Goal: Task Accomplishment & Management: Manage account settings

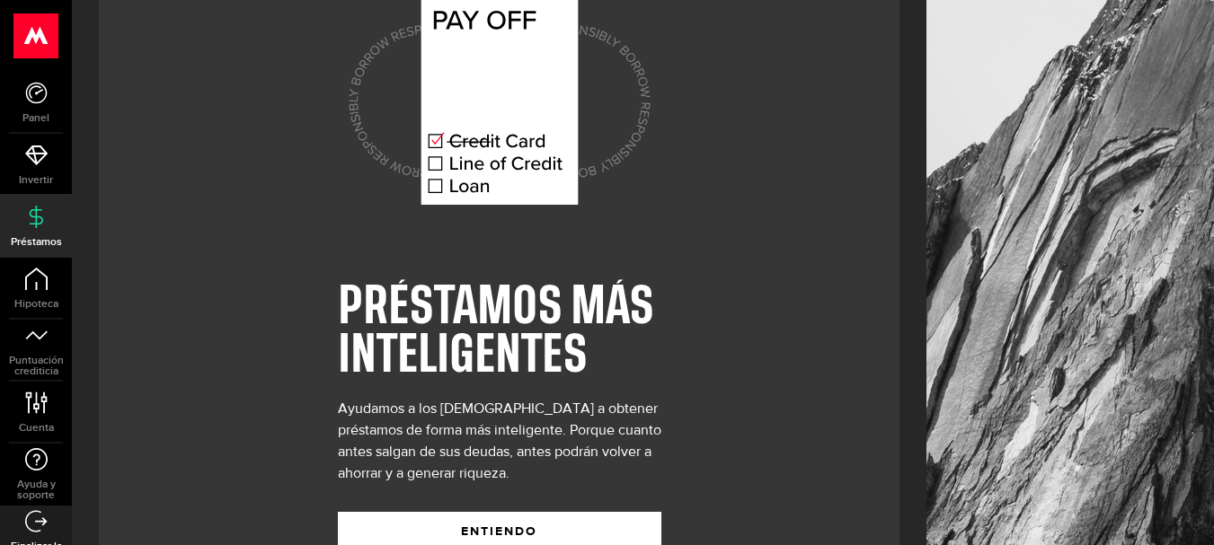
scroll to position [126, 0]
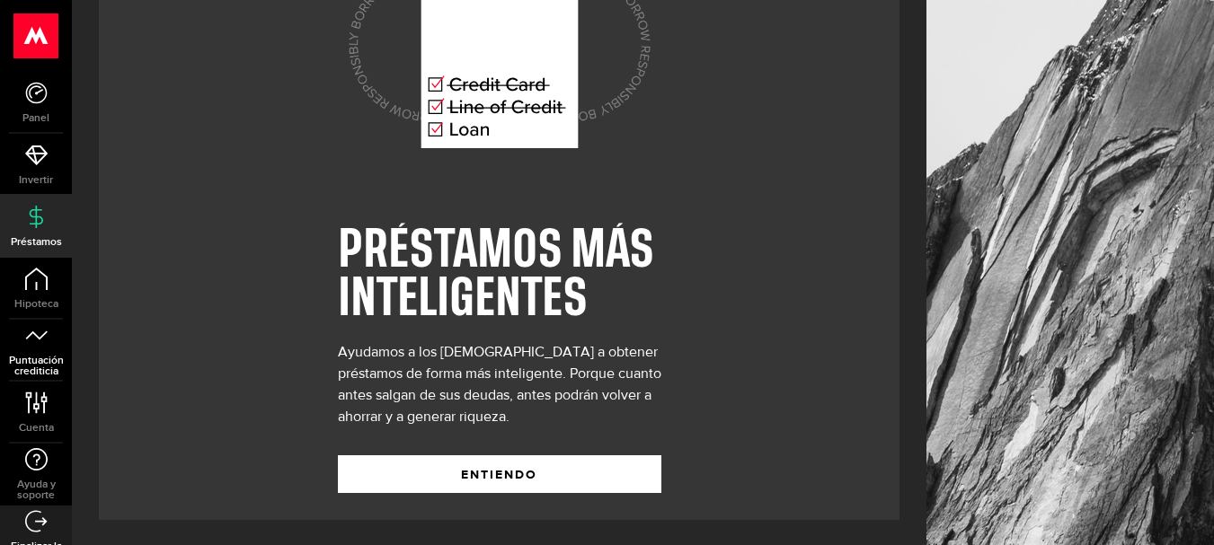
click at [43, 351] on link "Puntuación crediticia" at bounding box center [36, 350] width 72 height 61
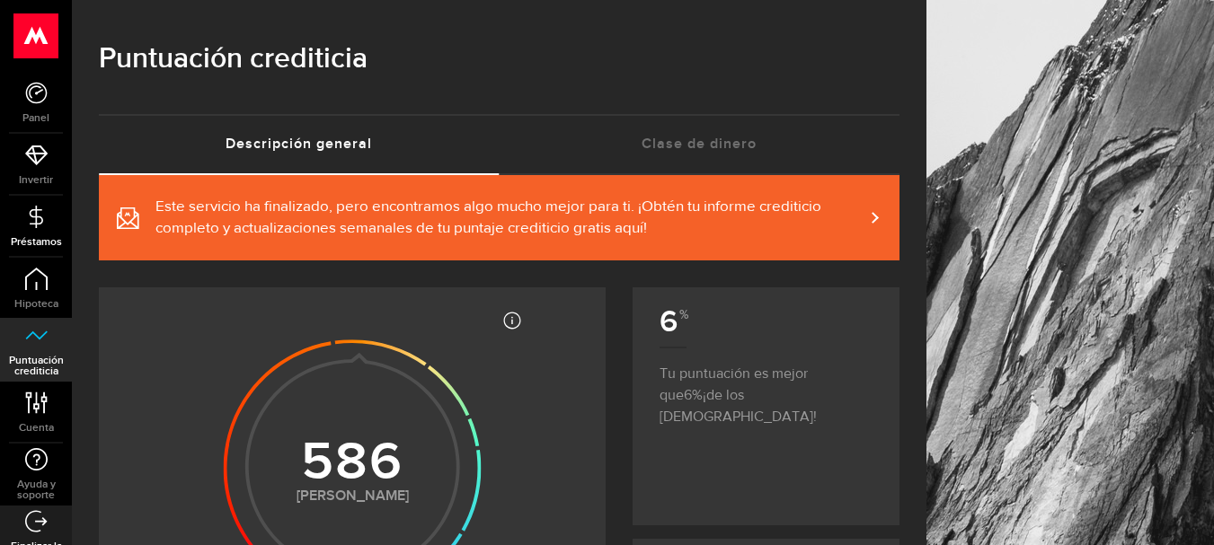
click at [37, 233] on link "Préstamos" at bounding box center [36, 226] width 72 height 61
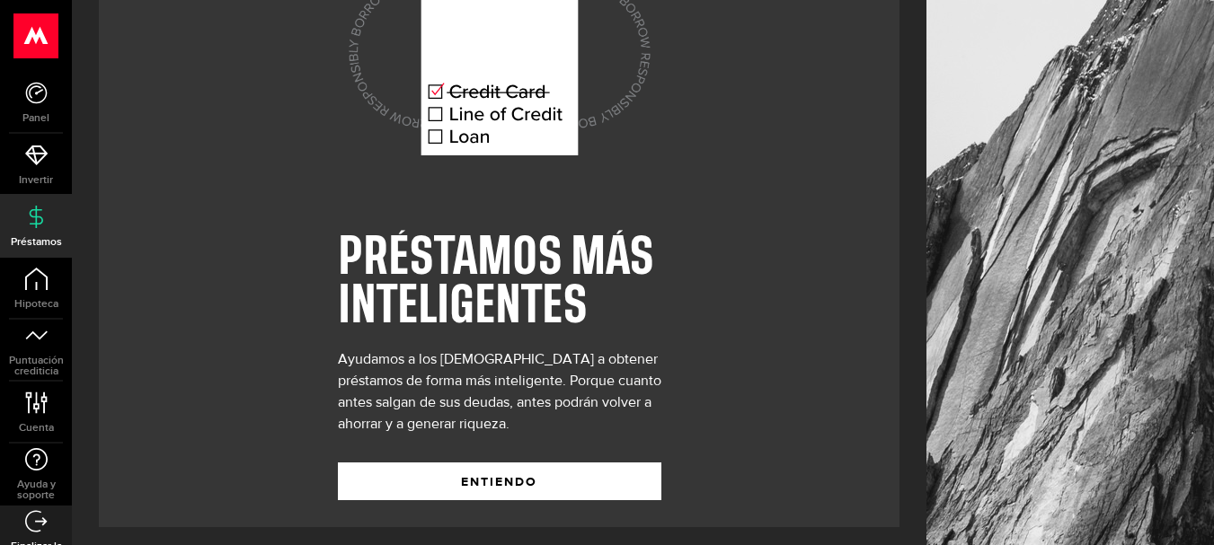
scroll to position [126, 0]
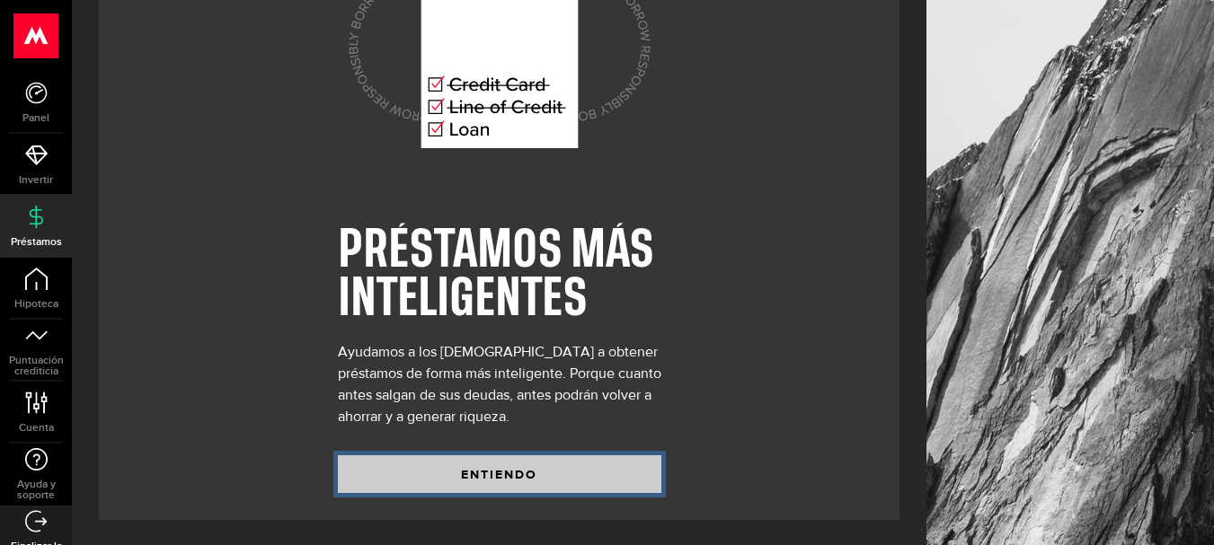
click at [484, 456] on button "ENTIENDO" at bounding box center [499, 475] width 323 height 38
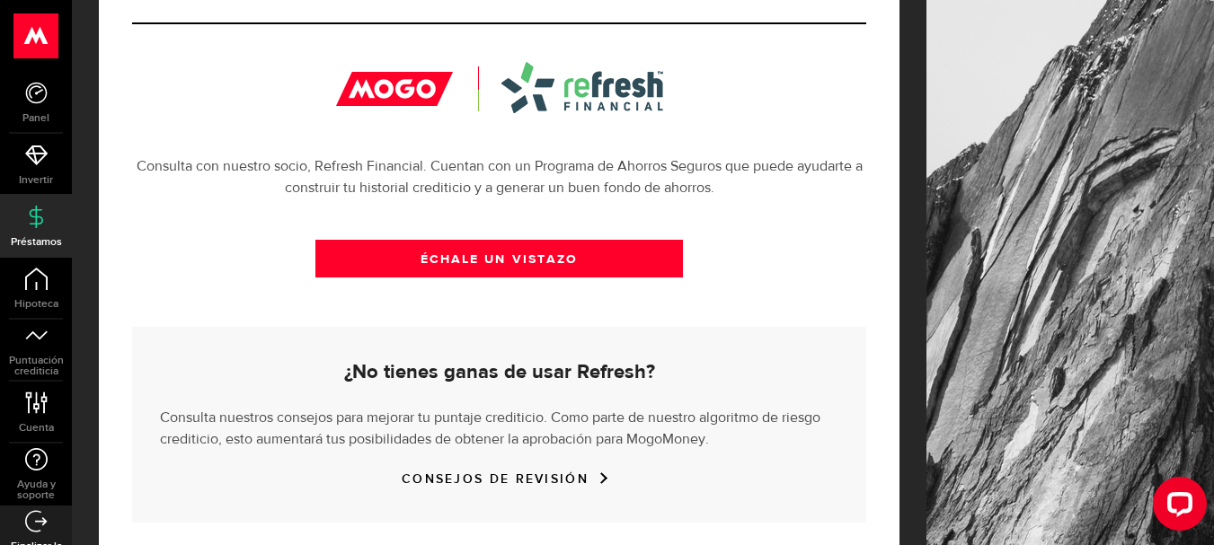
scroll to position [701, 0]
